Goal: Information Seeking & Learning: Learn about a topic

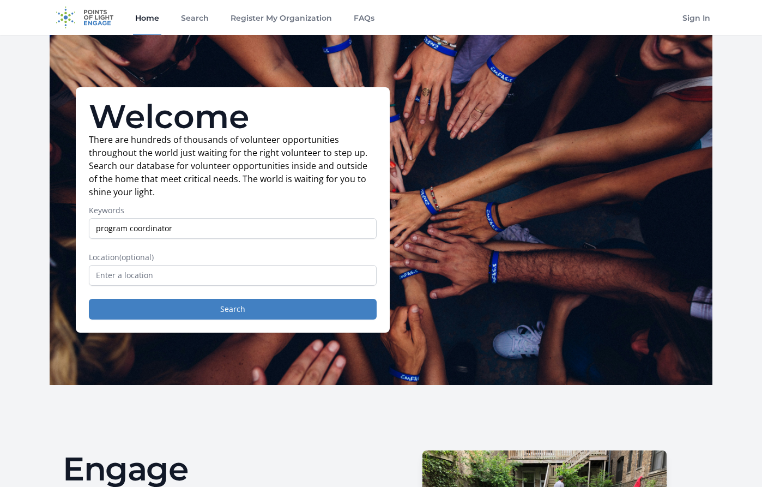
type input "program coordinator"
click at [89, 299] on button "Search" at bounding box center [233, 309] width 288 height 21
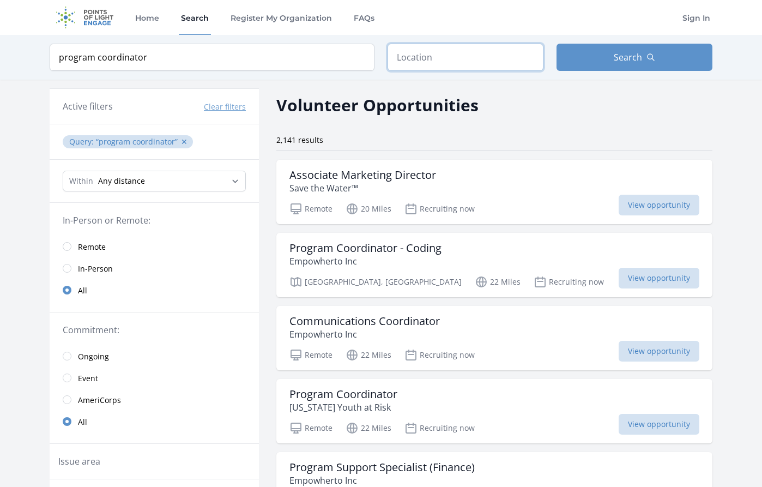
click at [443, 61] on input "text" at bounding box center [466, 57] width 156 height 27
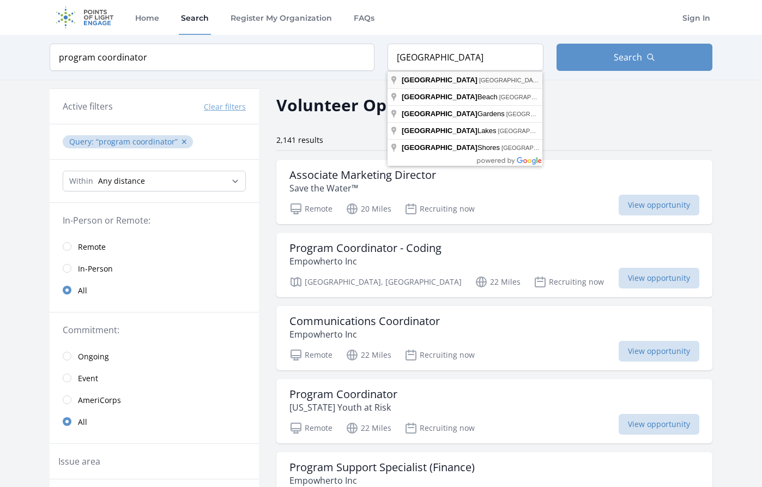
type input "[GEOGRAPHIC_DATA], [GEOGRAPHIC_DATA], [GEOGRAPHIC_DATA]"
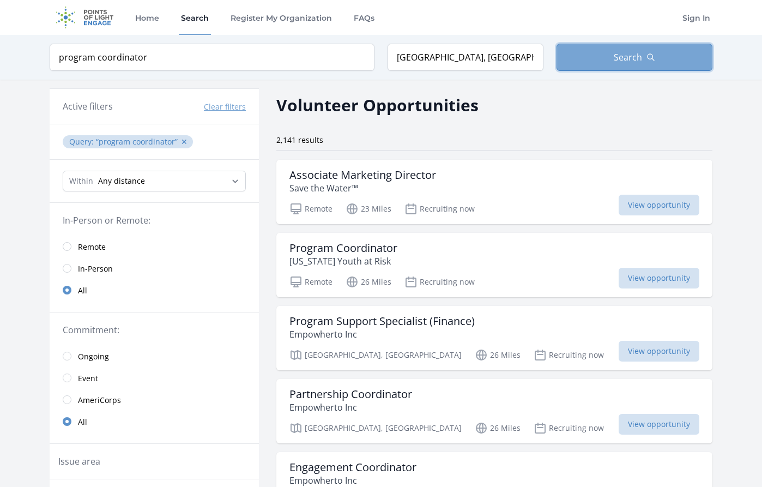
click at [638, 59] on span "Search" at bounding box center [628, 57] width 28 height 13
